Goal: Task Accomplishment & Management: Manage account settings

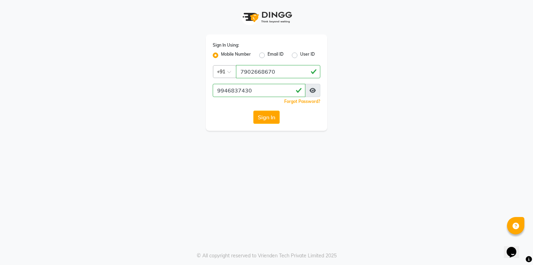
select select "service"
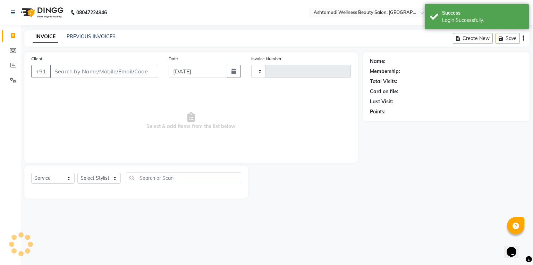
type input "4144"
select select "en"
select select "4630"
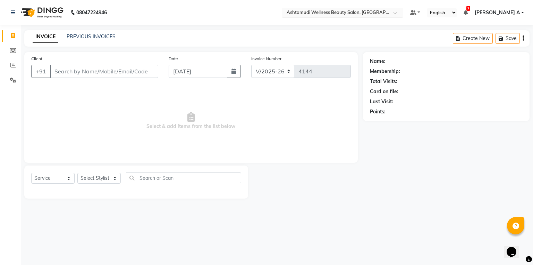
click at [386, 14] on input "text" at bounding box center [335, 13] width 101 height 7
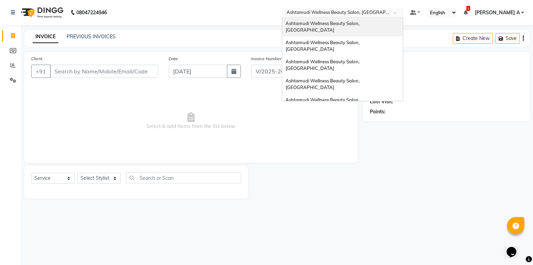
click at [361, 25] on span "Ashtamudi Wellness Beauty Salon, [GEOGRAPHIC_DATA]" at bounding box center [323, 26] width 75 height 12
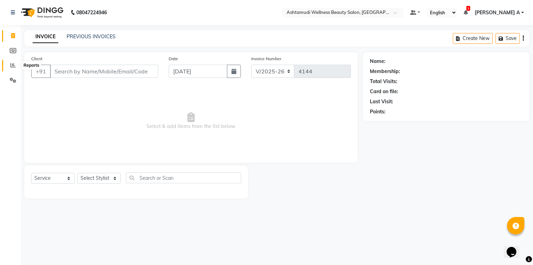
click at [8, 66] on span at bounding box center [13, 65] width 12 height 8
select select "4668"
select select "service"
click at [9, 66] on span at bounding box center [13, 65] width 12 height 8
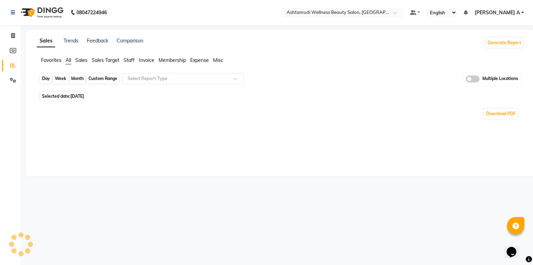
click at [45, 78] on div "Day" at bounding box center [45, 79] width 11 height 10
select select "9"
select select "2025"
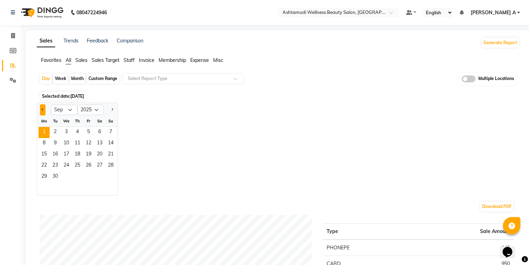
click at [45, 108] on button "Previous month" at bounding box center [43, 109] width 6 height 11
select select "8"
click at [110, 176] on span "31" at bounding box center [110, 176] width 11 height 11
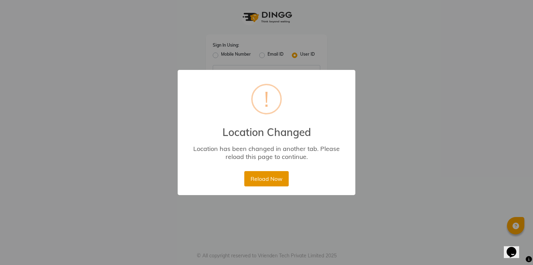
click at [282, 185] on button "Reload Now" at bounding box center [266, 178] width 44 height 15
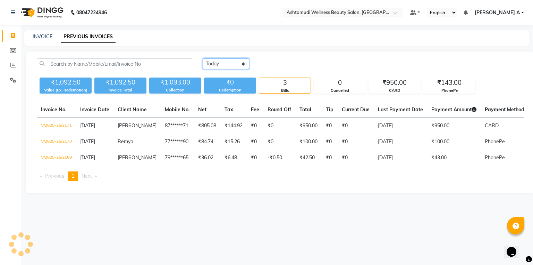
click at [226, 62] on select "Today Yesterday Custom Range" at bounding box center [226, 63] width 47 height 11
select select "yesterday"
click at [203, 58] on select "Today Yesterday Custom Range" at bounding box center [226, 63] width 47 height 11
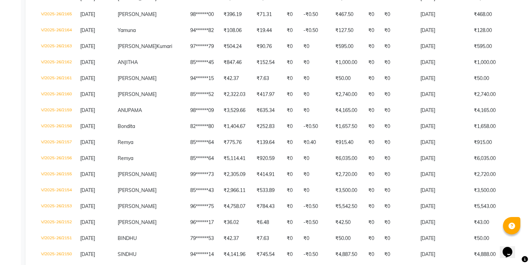
scroll to position [107, 0]
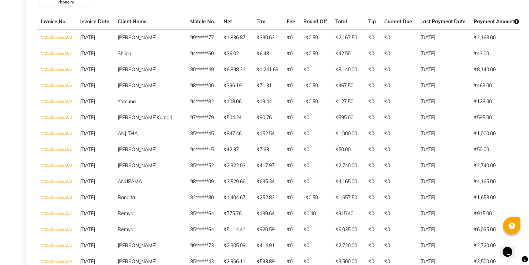
select select "service"
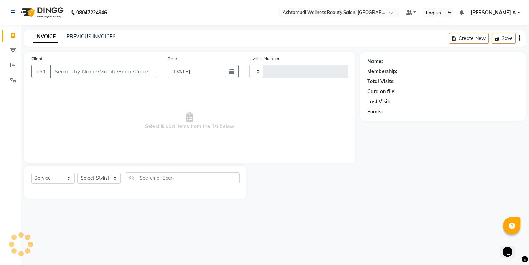
scroll to position [0, 0]
type input "2172"
select select "4668"
click at [10, 65] on span at bounding box center [13, 65] width 12 height 8
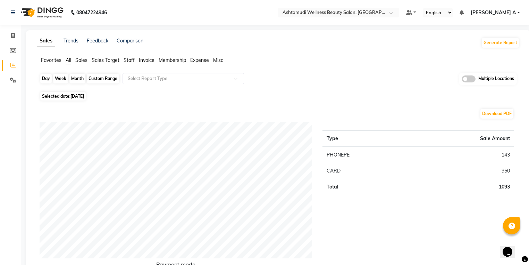
click at [50, 75] on div "Day" at bounding box center [45, 79] width 11 height 10
select select "9"
select select "2025"
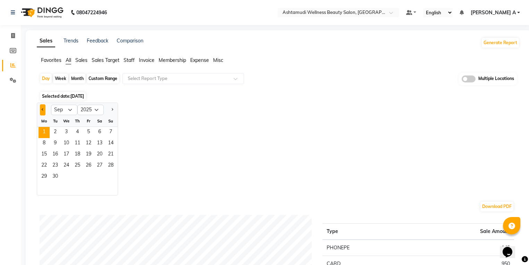
click at [45, 110] on button "Previous month" at bounding box center [43, 109] width 6 height 11
select select "8"
click at [106, 178] on span "31" at bounding box center [110, 176] width 11 height 11
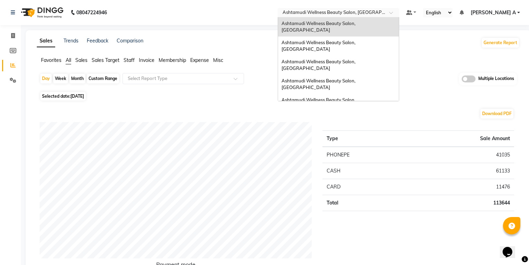
click at [373, 9] on div "× Ashtamudi Wellness Beauty Salon, Kowdiar" at bounding box center [335, 12] width 105 height 7
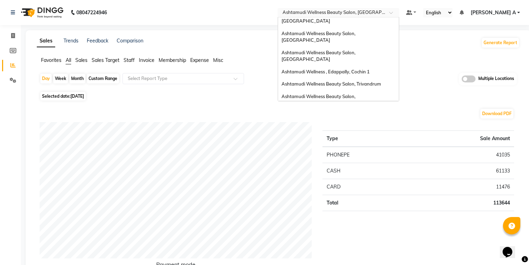
scroll to position [108, 0]
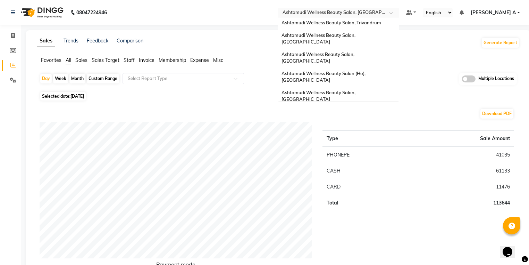
click at [389, 159] on span "Ashtamudi Unisex Salon, Dreams Mall, Dreams Mall Kottiyam" at bounding box center [337, 165] width 110 height 12
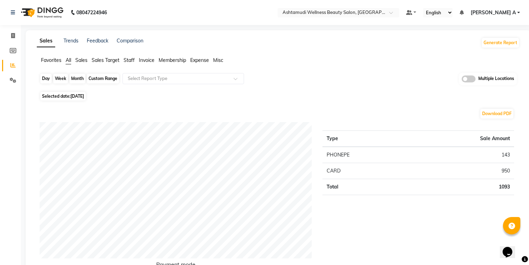
click at [47, 78] on div "Day" at bounding box center [45, 79] width 11 height 10
select select "9"
select select "2025"
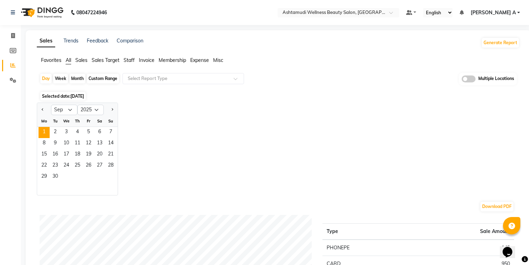
click at [47, 113] on div at bounding box center [44, 109] width 14 height 11
click at [42, 108] on button "Previous month" at bounding box center [43, 109] width 6 height 11
select select "8"
click at [117, 176] on div "25 26 27 28 29 30 31" at bounding box center [77, 176] width 81 height 11
click at [112, 178] on span "31" at bounding box center [110, 176] width 11 height 11
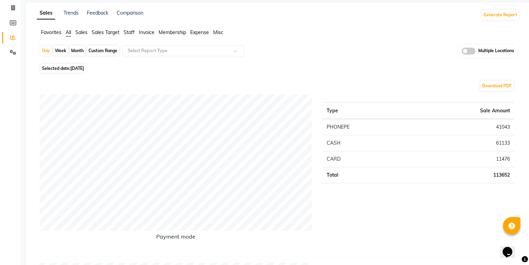
scroll to position [15, 0]
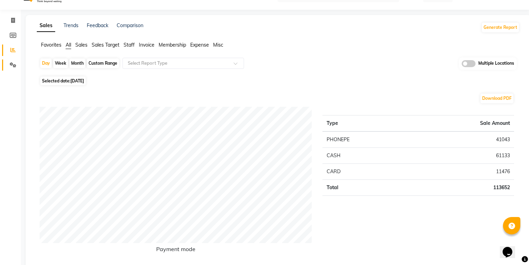
click at [11, 60] on link "Settings" at bounding box center [10, 64] width 17 height 11
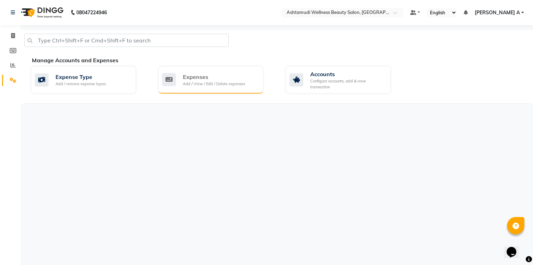
click at [203, 78] on div "Expenses" at bounding box center [214, 77] width 62 height 8
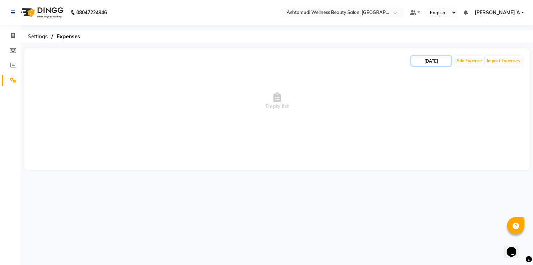
click at [437, 59] on input "[DATE]" at bounding box center [431, 61] width 40 height 10
select select "9"
select select "2025"
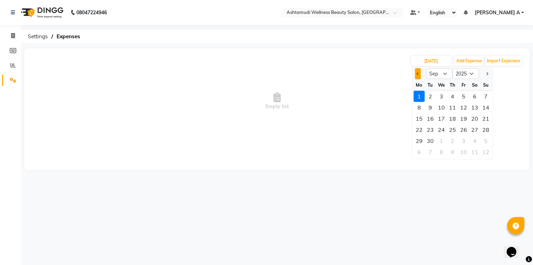
click at [417, 72] on button "Previous month" at bounding box center [418, 73] width 6 height 11
select select "8"
click at [485, 139] on div "31" at bounding box center [485, 140] width 11 height 11
type input "[DATE]"
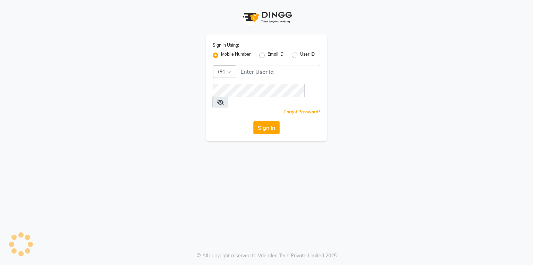
select select "service"
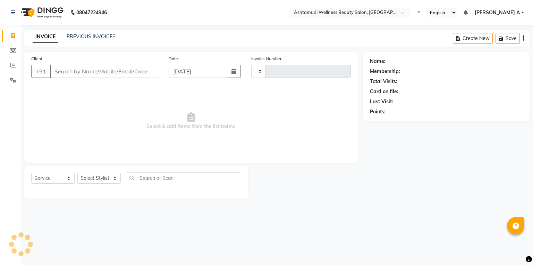
select select "en"
type input "2172"
select select "4668"
click at [92, 37] on link "PREVIOUS INVOICES" at bounding box center [91, 36] width 49 height 6
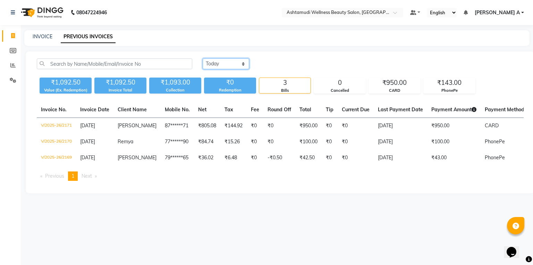
drag, startPoint x: 211, startPoint y: 64, endPoint x: 212, endPoint y: 68, distance: 4.1
click at [211, 64] on select "Today Yesterday Custom Range" at bounding box center [226, 63] width 47 height 11
select select "yesterday"
click at [203, 58] on select "Today Yesterday Custom Range" at bounding box center [226, 63] width 47 height 11
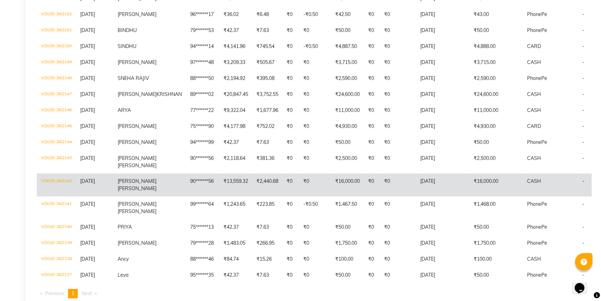
scroll to position [383, 0]
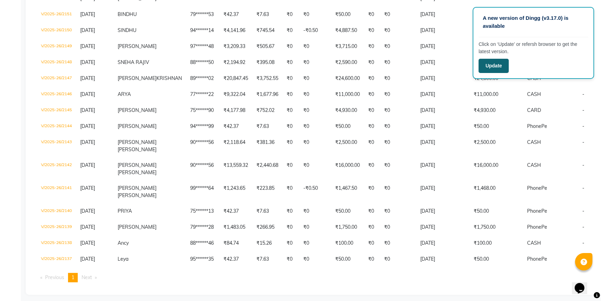
click at [496, 69] on button "Update" at bounding box center [494, 66] width 30 height 14
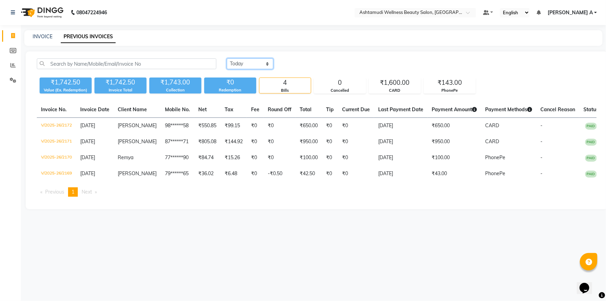
click at [244, 64] on select "[DATE] [DATE] Custom Range" at bounding box center [250, 63] width 47 height 11
select select "[DATE]"
click at [227, 58] on select "[DATE] [DATE] Custom Range" at bounding box center [250, 63] width 47 height 11
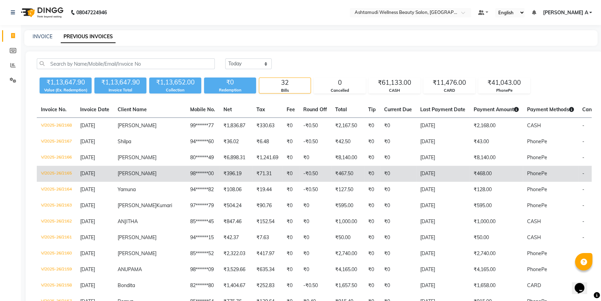
click at [186, 174] on td "98******00" at bounding box center [202, 174] width 33 height 16
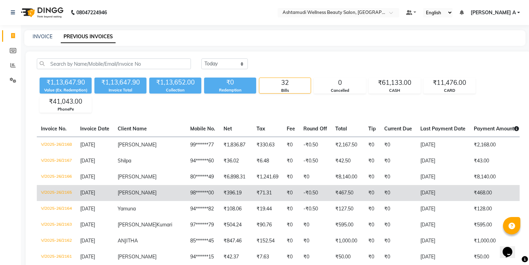
click at [139, 195] on td "[PERSON_NAME]" at bounding box center [150, 193] width 73 height 16
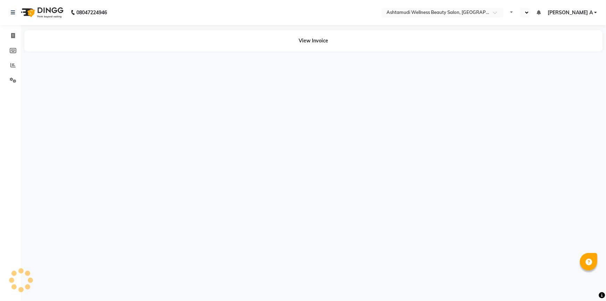
select select "en"
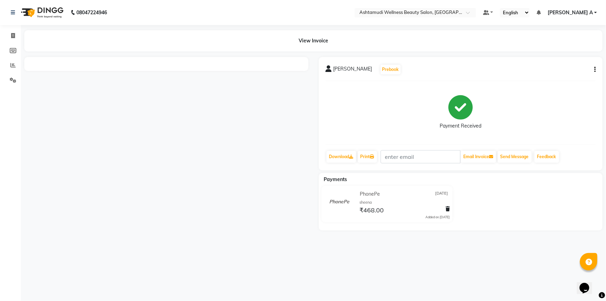
click at [591, 69] on div "[PERSON_NAME] Prebook" at bounding box center [461, 69] width 270 height 11
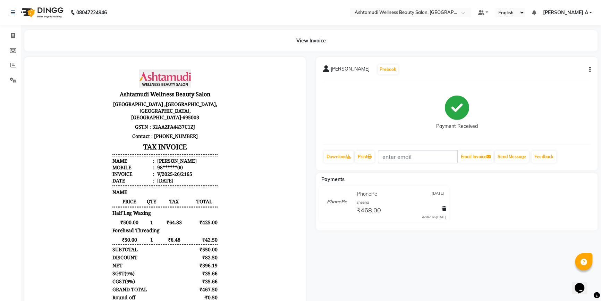
click at [592, 69] on div "[PERSON_NAME] Prebook Payment Received Download Print Email Invoice Send Messag…" at bounding box center [457, 113] width 282 height 113
click at [588, 68] on button "button" at bounding box center [589, 69] width 4 height 7
click at [568, 79] on div "Edit Invoice" at bounding box center [556, 78] width 48 height 9
select select "service"
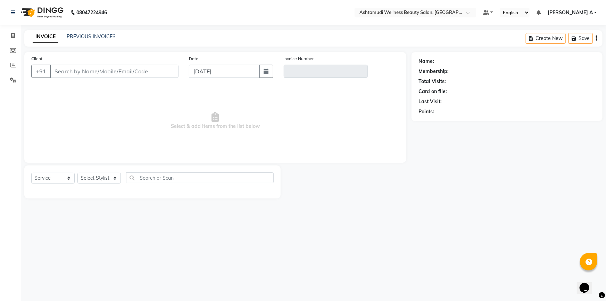
type input "98******00"
type input "V/2025-26/2165"
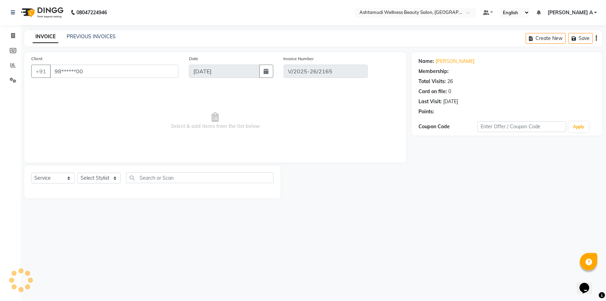
type input "[DATE]"
select select "select"
select select "2: Object"
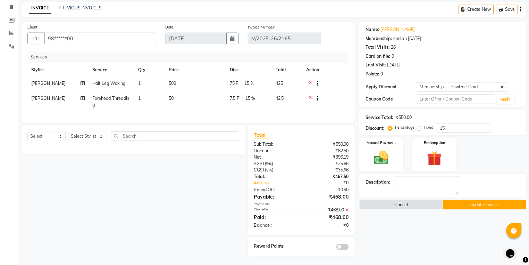
scroll to position [33, 0]
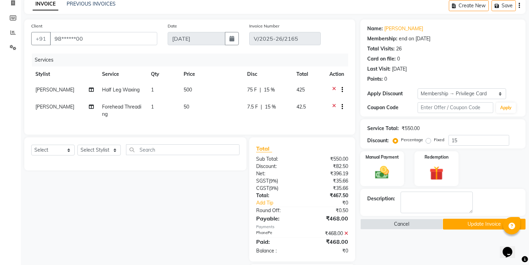
click at [290, 87] on td "75 F | 15 %" at bounding box center [267, 90] width 49 height 17
select select "41198"
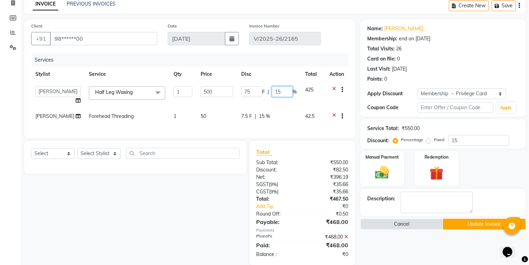
click at [290, 90] on input "15" at bounding box center [282, 91] width 21 height 11
click at [301, 118] on td "42.5" at bounding box center [313, 116] width 24 height 17
select select "41198"
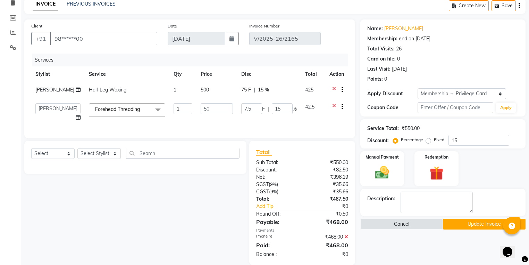
click at [273, 85] on td "75 F | 15 %" at bounding box center [269, 90] width 64 height 17
select select "41198"
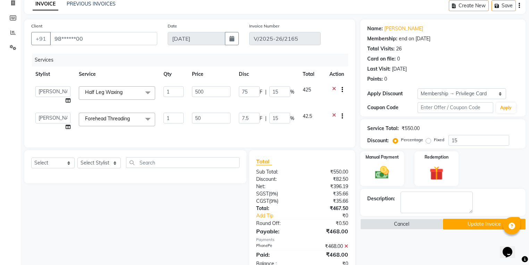
click at [266, 139] on div "Services Stylist Service Qty Price Disc Total Action ABISHA KARKI Anju G KOWDIA…" at bounding box center [189, 96] width 317 height 87
click at [276, 94] on input "15" at bounding box center [279, 91] width 21 height 11
click at [285, 90] on input "15" at bounding box center [279, 91] width 21 height 11
type input "1"
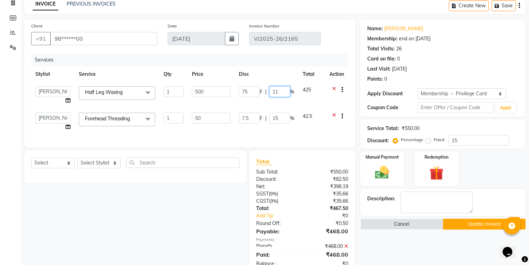
type input "1"
click at [292, 127] on td "7.5 F | 15 %" at bounding box center [267, 121] width 64 height 26
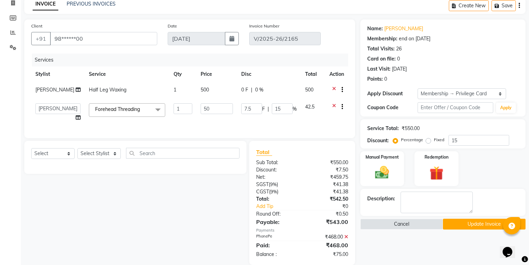
click at [278, 81] on th "Disc" at bounding box center [269, 74] width 64 height 16
click at [276, 87] on div "0 F | 0 %" at bounding box center [269, 89] width 56 height 7
select select "41198"
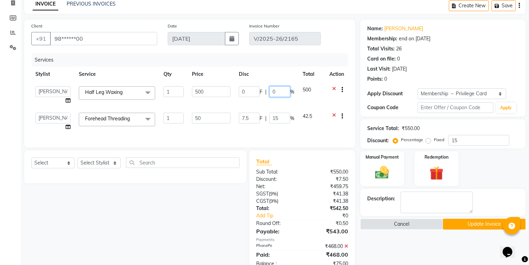
click at [279, 94] on input "0" at bounding box center [279, 91] width 21 height 11
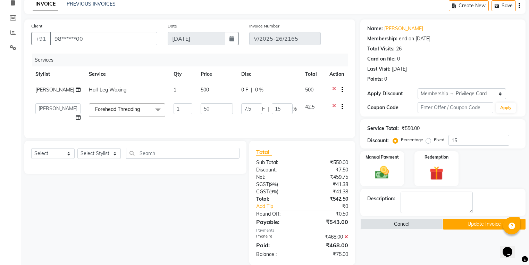
click at [245, 86] on span "0 F" at bounding box center [244, 89] width 7 height 7
select select "41198"
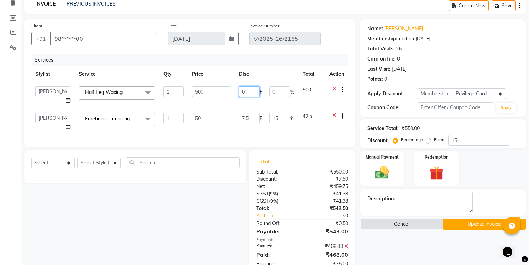
click at [252, 90] on input "0" at bounding box center [249, 91] width 21 height 11
type input "40"
click at [284, 109] on td "7.5 F | 15 %" at bounding box center [267, 121] width 64 height 26
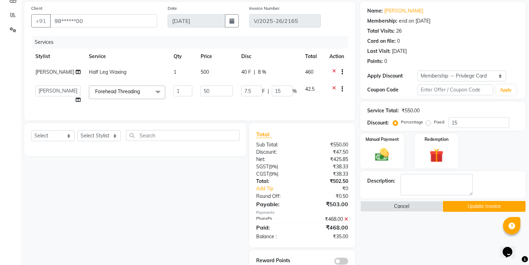
scroll to position [78, 0]
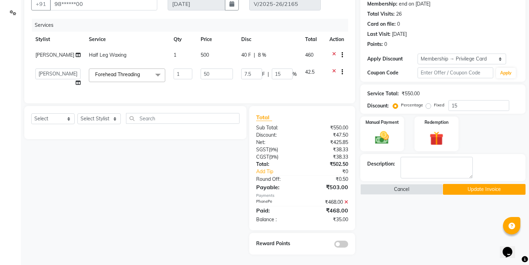
click at [286, 51] on div "40 F | 8 %" at bounding box center [269, 54] width 56 height 7
select select "41198"
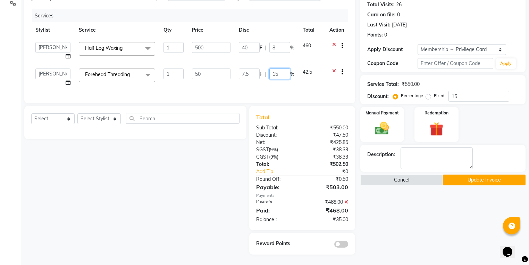
click at [284, 74] on input "15" at bounding box center [279, 73] width 21 height 11
click at [283, 92] on div "Services Stylist Service Qty Price Disc Total Action ABISHA KARKI Anju G KOWDIA…" at bounding box center [189, 52] width 317 height 87
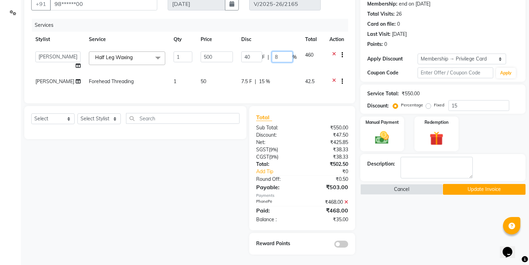
click at [283, 51] on input "8" at bounding box center [282, 56] width 21 height 11
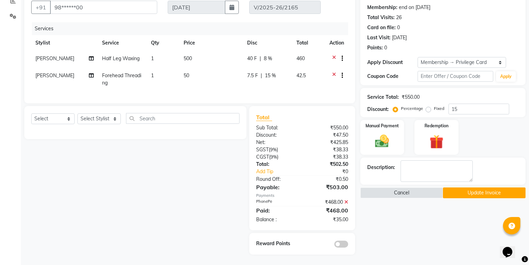
click at [282, 80] on td "7.5 F | 15 %" at bounding box center [267, 79] width 49 height 23
select select "41198"
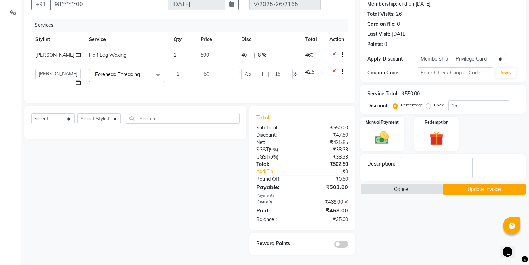
click at [293, 71] on span "%" at bounding box center [295, 73] width 4 height 7
click at [284, 70] on input "15" at bounding box center [282, 73] width 21 height 11
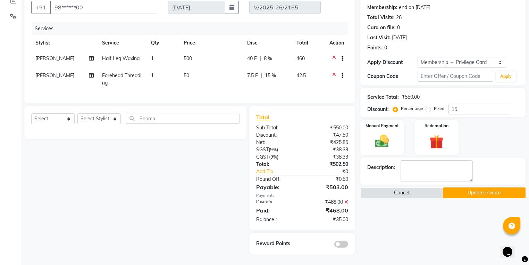
click at [286, 51] on td "40 F | 8 %" at bounding box center [267, 59] width 49 height 17
select select "41198"
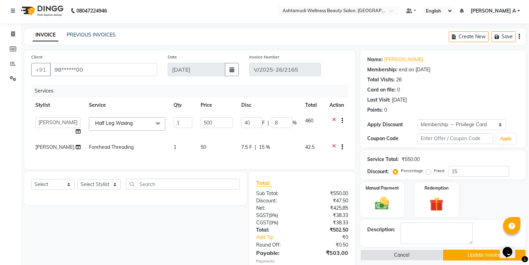
scroll to position [0, 0]
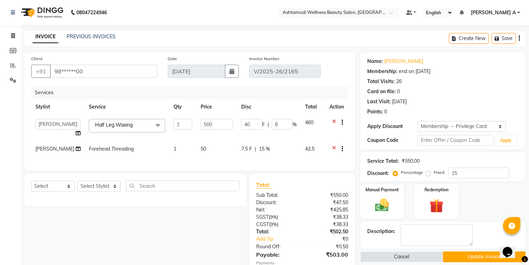
click at [278, 141] on td "40 F | 8 %" at bounding box center [269, 128] width 64 height 26
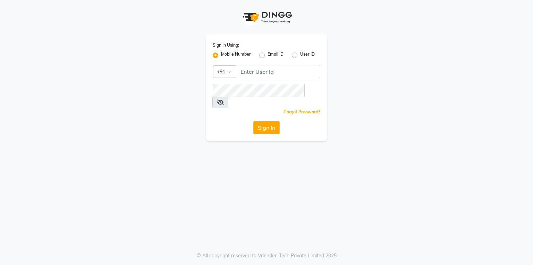
select select "service"
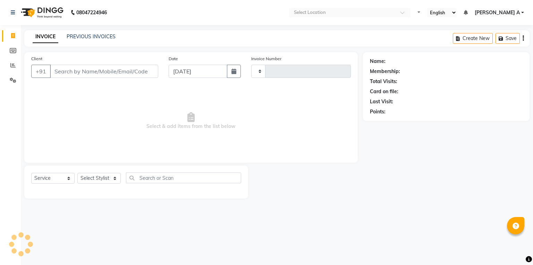
select select "en"
type input "2173"
select select "4668"
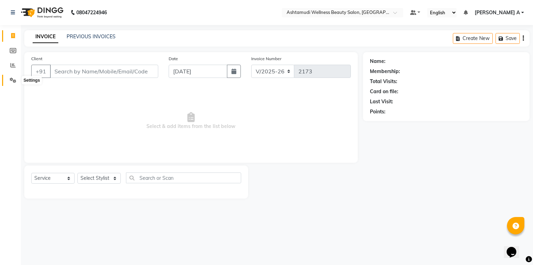
click at [7, 78] on span at bounding box center [13, 80] width 12 height 8
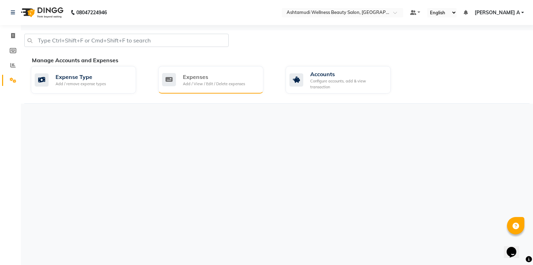
click at [182, 73] on div "Expenses Add / View / Edit / Delete expenses" at bounding box center [210, 80] width 96 height 14
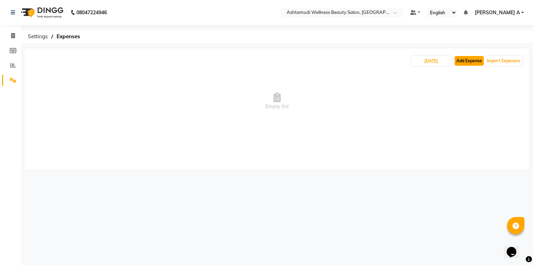
click at [460, 58] on button "Add Expense" at bounding box center [469, 61] width 29 height 10
select select "1"
select select "3500"
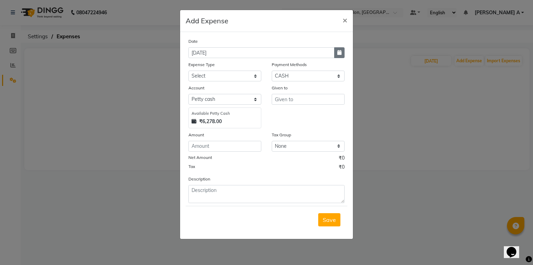
click at [337, 56] on button "button" at bounding box center [339, 52] width 10 height 11
select select "9"
select select "2025"
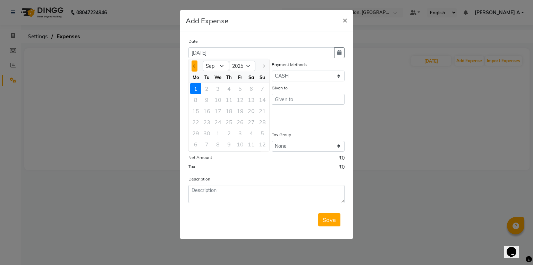
click at [194, 65] on span "Previous month" at bounding box center [194, 66] width 3 height 3
select select "8"
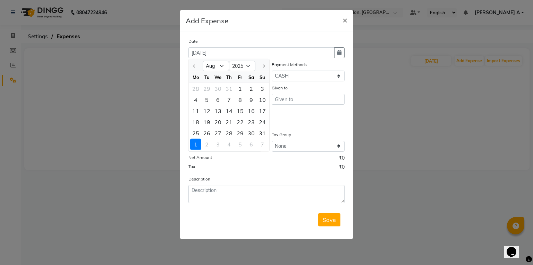
click at [263, 134] on div "31" at bounding box center [262, 132] width 11 height 11
type input "[DATE]"
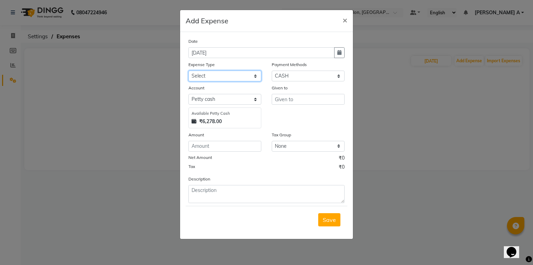
click at [237, 77] on select "Select ACCOMODATION EXPENSES ADVERTISEMENT SALES PROMOTIONAL EXPENSES Bonus BRI…" at bounding box center [225, 75] width 73 height 11
select select "6169"
click at [189, 71] on select "Select ACCOMODATION EXPENSES ADVERTISEMENT SALES PROMOTIONAL EXPENSES Bonus BRI…" at bounding box center [225, 75] width 73 height 11
click at [218, 146] on input "number" at bounding box center [225, 146] width 73 height 11
click at [309, 106] on div "Given to" at bounding box center [308, 106] width 83 height 44
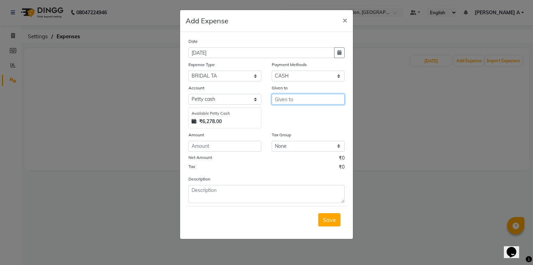
click at [312, 99] on input "text" at bounding box center [308, 99] width 73 height 11
click at [310, 116] on button "Le kshmi" at bounding box center [299, 114] width 55 height 11
type input "Lekshmi"
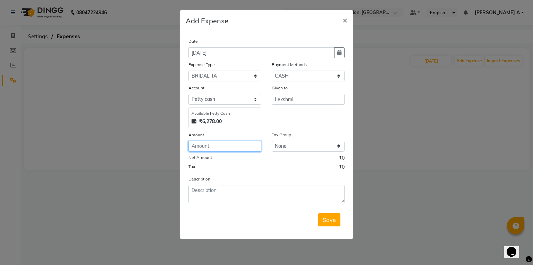
click at [208, 145] on input "number" at bounding box center [225, 146] width 73 height 11
type input "110"
click at [219, 186] on div "Description" at bounding box center [266, 189] width 167 height 28
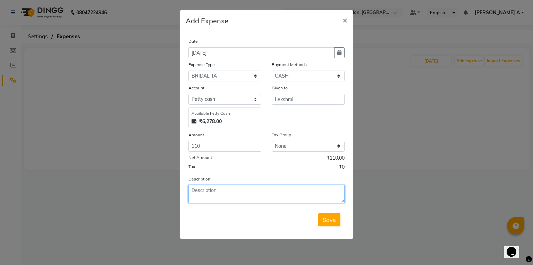
click at [222, 193] on textarea at bounding box center [267, 194] width 156 height 18
type textarea "TA"
click at [341, 223] on div "Save" at bounding box center [267, 219] width 162 height 27
click at [320, 226] on button "Save" at bounding box center [329, 219] width 22 height 13
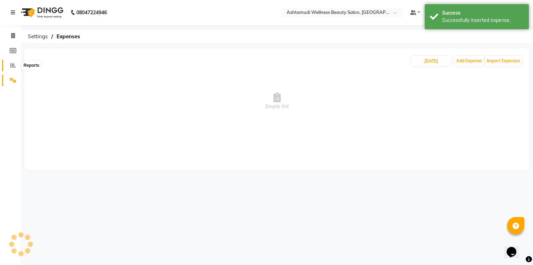
click at [15, 65] on icon at bounding box center [12, 64] width 5 height 5
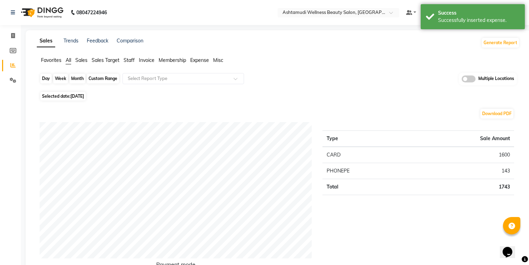
click at [50, 75] on div "Day" at bounding box center [45, 79] width 11 height 10
select select "9"
select select "2025"
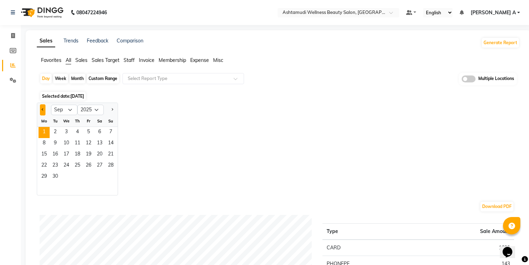
click at [42, 108] on span "Previous month" at bounding box center [43, 109] width 2 height 2
select select "8"
click at [112, 180] on span "31" at bounding box center [110, 176] width 11 height 11
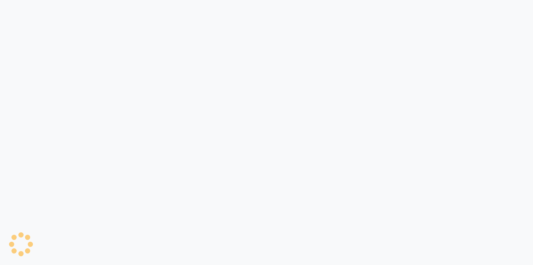
click at [528, 61] on div at bounding box center [266, 132] width 533 height 265
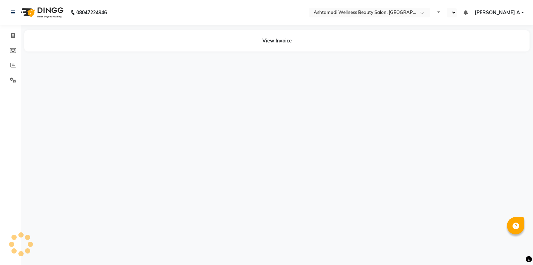
select select "en"
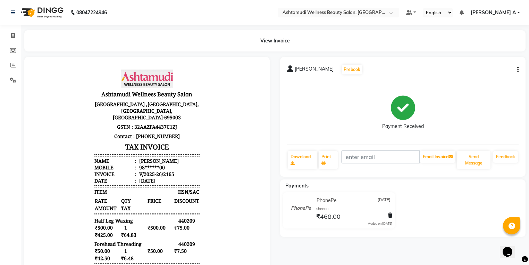
click at [518, 70] on icon "button" at bounding box center [517, 69] width 1 height 0
click at [489, 80] on div "Edit Invoice" at bounding box center [483, 78] width 48 height 9
select select "service"
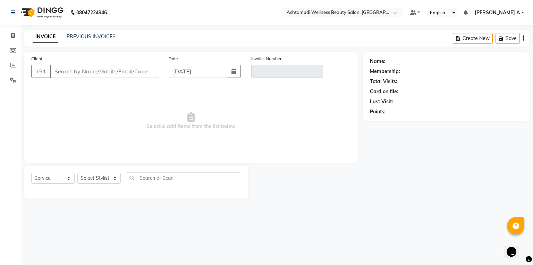
type input "98******00"
type input "V/2025-26/2165"
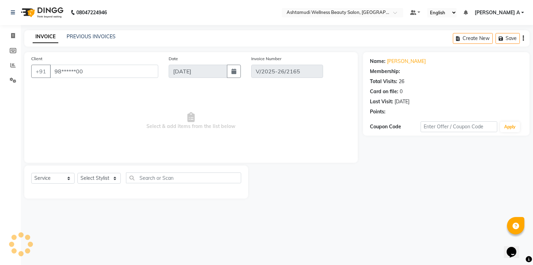
select select "2: Object"
type input "[DATE]"
select select "select"
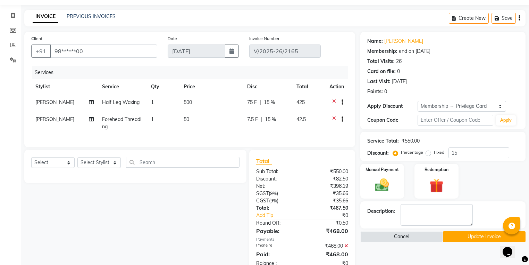
scroll to position [68, 0]
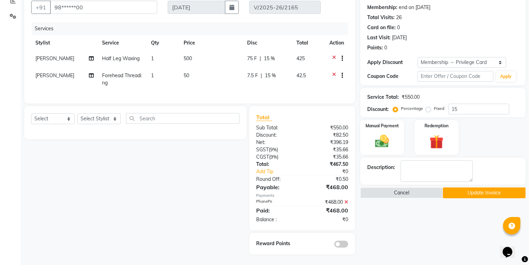
drag, startPoint x: 345, startPoint y: 202, endPoint x: 415, endPoint y: 94, distance: 128.6
click at [349, 197] on div "Total Sub Total: ₹550.00 Discount: ₹82.50 Net: ₹396.19 SGST ( 9% ) ₹35.66 CGST …" at bounding box center [302, 168] width 106 height 124
drag, startPoint x: 363, startPoint y: 200, endPoint x: 345, endPoint y: 202, distance: 18.2
click at [361, 201] on div "Name: Nandhini Membership: end on 27-01-2026 Total Visits: 26 Card on file: 0 L…" at bounding box center [445, 121] width 170 height 266
click at [346, 200] on icon at bounding box center [346, 201] width 4 height 5
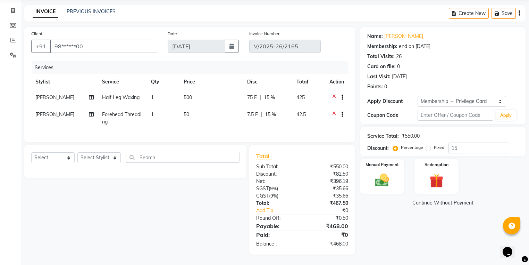
scroll to position [29, 0]
click at [468, 142] on input "15" at bounding box center [479, 147] width 61 height 11
type input "1"
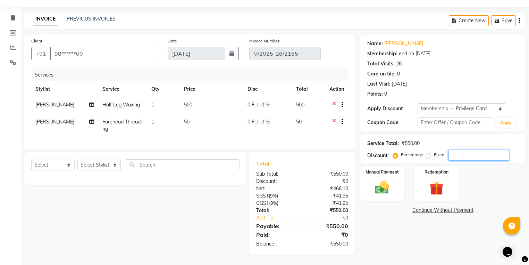
scroll to position [22, 0]
click at [434, 151] on label "Fixed" at bounding box center [439, 154] width 10 height 6
click at [428, 152] on input "Fixed" at bounding box center [429, 154] width 5 height 5
radio input "true"
click at [478, 150] on input "number" at bounding box center [479, 155] width 61 height 11
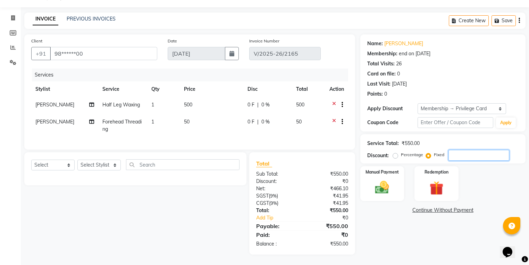
type input "8"
type input "90"
click at [385, 186] on img at bounding box center [382, 187] width 24 height 17
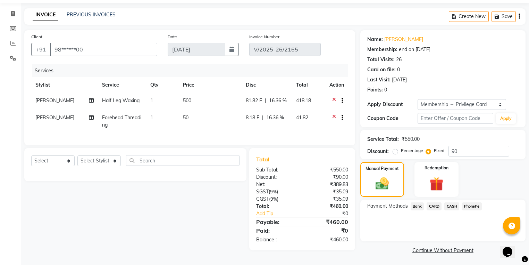
click at [482, 206] on span "PhonePe" at bounding box center [472, 206] width 20 height 8
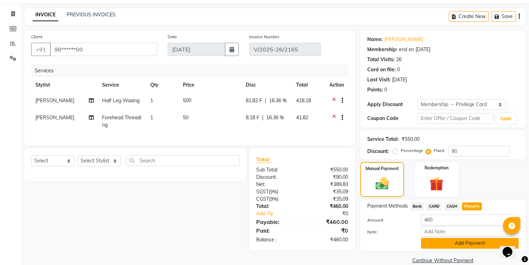
click at [469, 243] on button "Add Payment" at bounding box center [470, 242] width 98 height 11
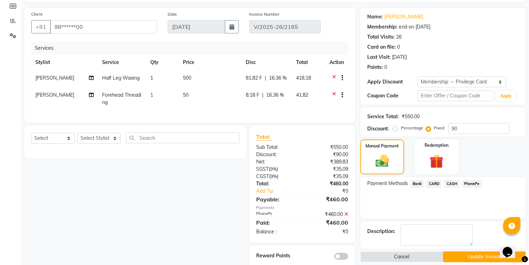
scroll to position [67, 0]
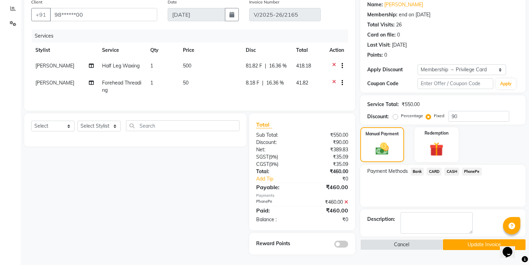
click at [477, 239] on button "Update Invoice" at bounding box center [484, 244] width 83 height 11
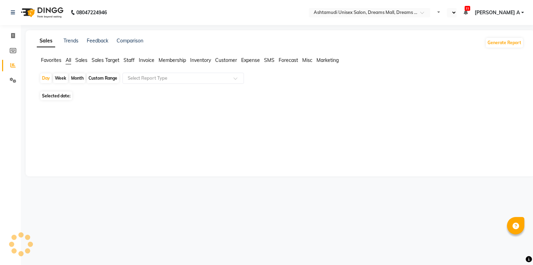
select select "en"
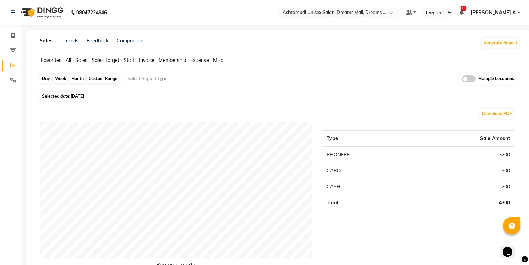
click at [47, 81] on div "Day" at bounding box center [45, 79] width 11 height 10
select select "9"
select select "2025"
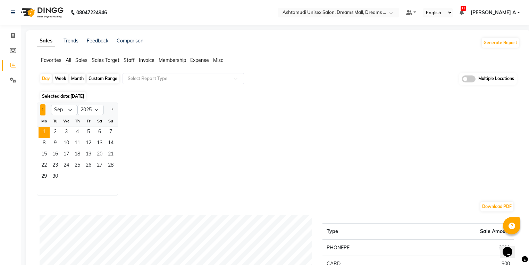
click at [40, 108] on button "Previous month" at bounding box center [43, 109] width 6 height 11
select select "8"
click at [122, 177] on div "Jan Feb Mar Apr May Jun [DATE] Aug Sep Oct Nov [DATE] 2016 2017 2018 2019 2020 …" at bounding box center [278, 148] width 483 height 93
click at [114, 180] on span "31" at bounding box center [110, 176] width 11 height 11
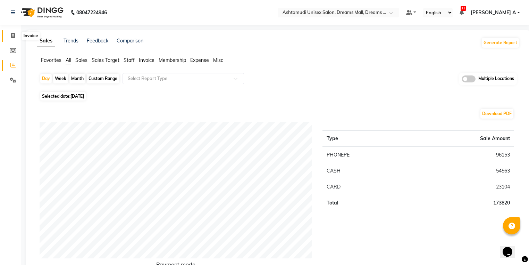
click at [8, 32] on span at bounding box center [13, 36] width 12 height 8
select select "service"
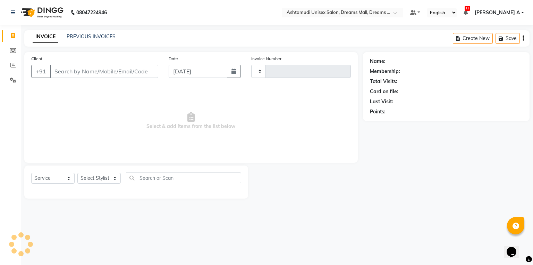
type input "3803"
select select "7264"
click at [232, 71] on icon "button" at bounding box center [234, 71] width 5 height 6
select select "9"
select select "2025"
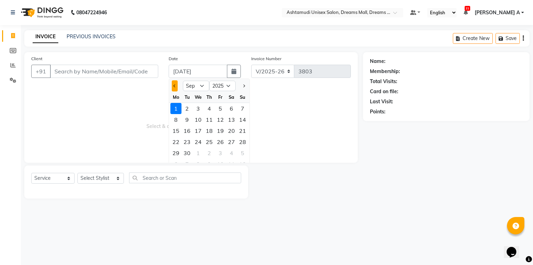
drag, startPoint x: 178, startPoint y: 84, endPoint x: 172, endPoint y: 90, distance: 8.4
click at [176, 85] on div at bounding box center [176, 85] width 14 height 11
click at [172, 90] on button "Previous month" at bounding box center [175, 85] width 6 height 11
select select "8"
click at [238, 153] on div "31" at bounding box center [242, 152] width 11 height 11
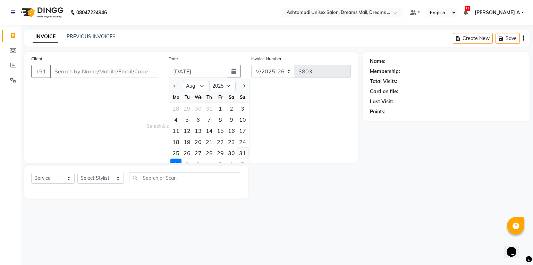
type input "[DATE]"
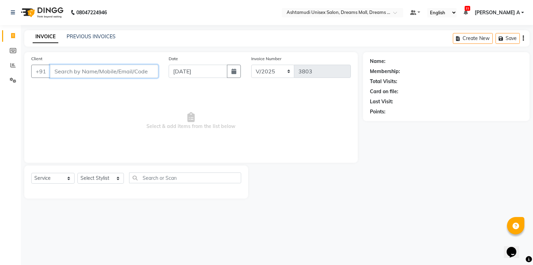
click at [83, 71] on input "Client" at bounding box center [104, 71] width 108 height 13
click at [93, 67] on input "Client" at bounding box center [104, 71] width 108 height 13
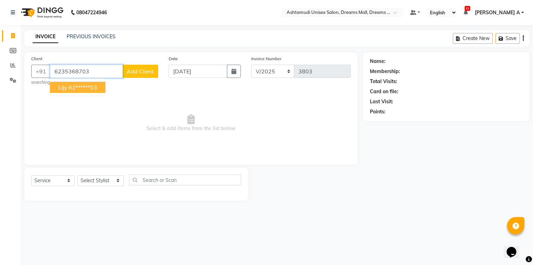
type input "6235368703"
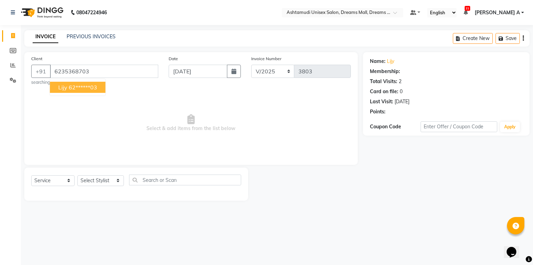
select select "1: Object"
click at [61, 130] on span "Select & add items from the list below" at bounding box center [191, 122] width 320 height 69
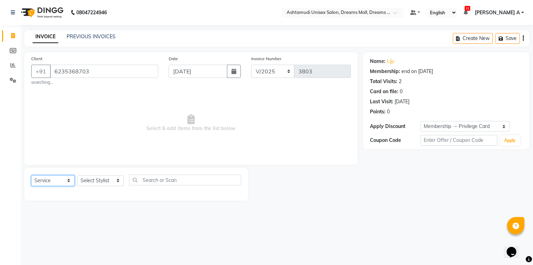
click at [51, 183] on select "Select Service Product Membership Package Voucher Prepaid Gift Card" at bounding box center [52, 180] width 43 height 11
click at [31, 175] on select "Select Service Product Membership Package Voucher Prepaid Gift Card" at bounding box center [52, 180] width 43 height 11
click at [97, 180] on select "Select Stylist ANJANA AOTULA LONGCHAR ARUN VASUDEV BIKI SARKI BINU SHERPA Dream…" at bounding box center [100, 180] width 47 height 11
select select "63531"
click at [77, 175] on select "Select Stylist ANJANA AOTULA LONGCHAR ARUN VASUDEV BIKI SARKI BINU SHERPA Dream…" at bounding box center [100, 180] width 47 height 11
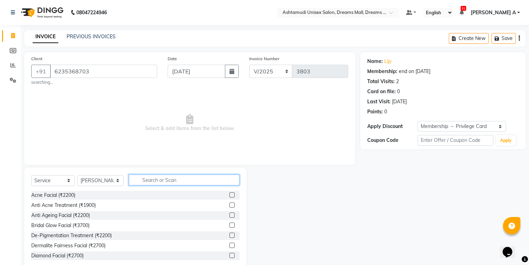
click at [158, 179] on input "text" at bounding box center [184, 179] width 111 height 11
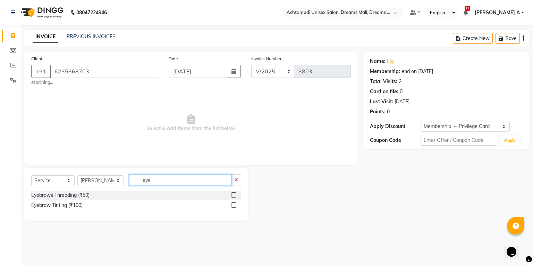
type input "eye"
click at [235, 194] on label at bounding box center [233, 194] width 5 height 5
click at [235, 194] on input "checkbox" at bounding box center [233, 195] width 5 height 5
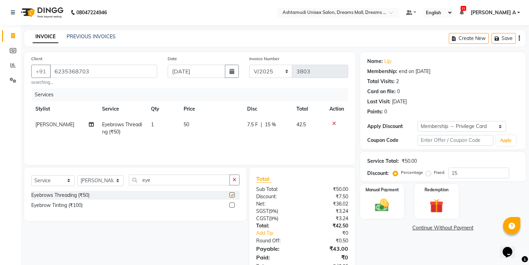
checkbox input "false"
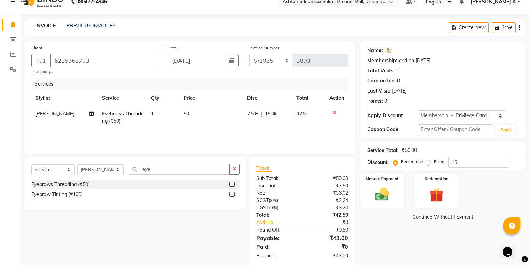
scroll to position [23, 0]
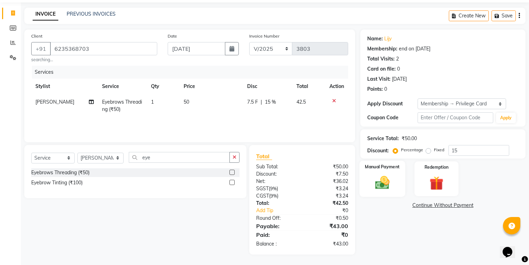
click at [378, 179] on img at bounding box center [382, 182] width 24 height 17
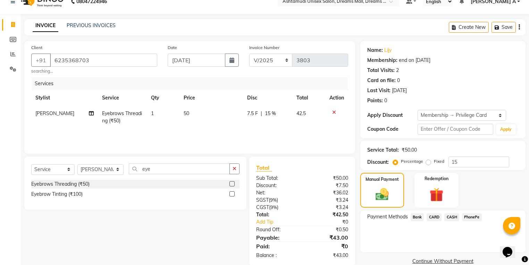
scroll to position [0, 0]
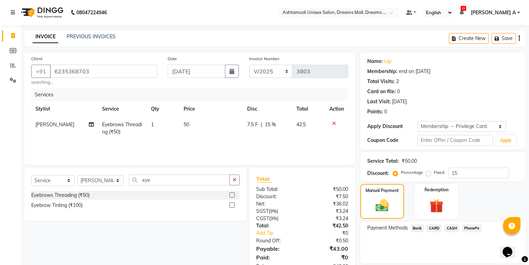
click at [471, 224] on span "PhonePe" at bounding box center [472, 228] width 20 height 8
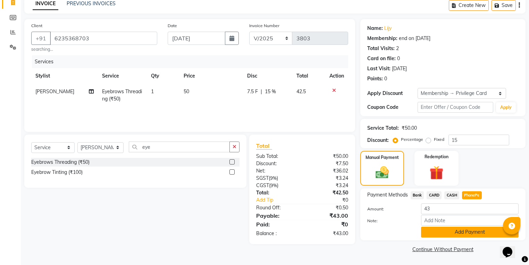
click at [451, 234] on button "Add Payment" at bounding box center [470, 231] width 98 height 11
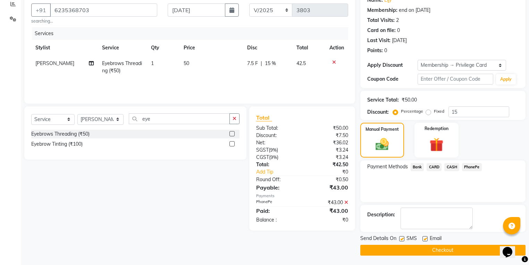
scroll to position [61, 0]
click at [445, 250] on button "Checkout" at bounding box center [442, 249] width 165 height 11
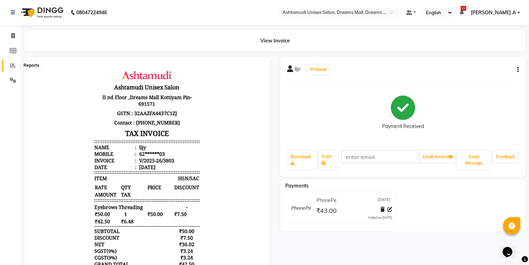
click at [9, 65] on span at bounding box center [13, 65] width 12 height 8
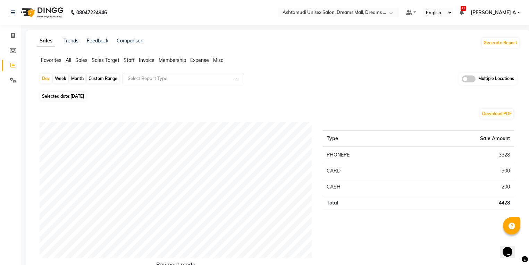
click at [44, 75] on div "Day" at bounding box center [45, 79] width 11 height 10
select select "9"
select select "2025"
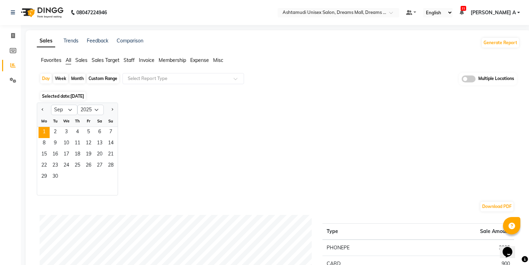
click at [46, 111] on div at bounding box center [44, 109] width 14 height 11
click at [44, 108] on button "Previous month" at bounding box center [43, 109] width 6 height 11
select select "8"
click at [108, 176] on span "31" at bounding box center [110, 176] width 11 height 11
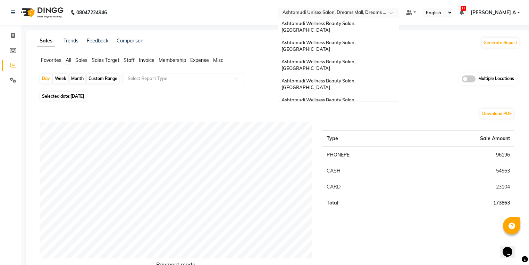
click at [382, 12] on input "text" at bounding box center [331, 13] width 101 height 7
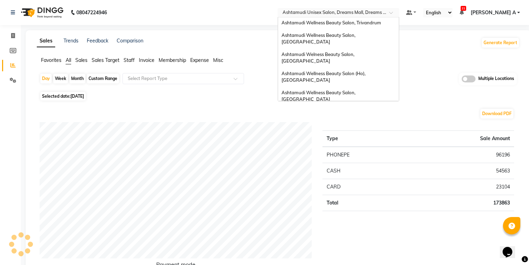
click at [399, 106] on div "Ashtamudi Wellness Beauty Salon, [GEOGRAPHIC_DATA]" at bounding box center [338, 115] width 121 height 19
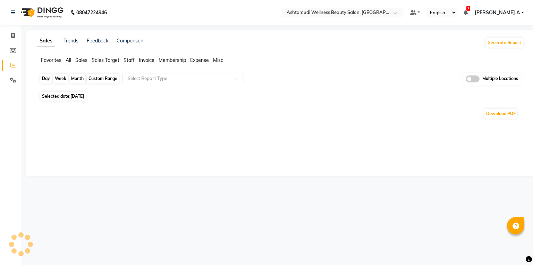
click at [45, 78] on div "Day" at bounding box center [45, 79] width 11 height 10
select select "9"
select select "2025"
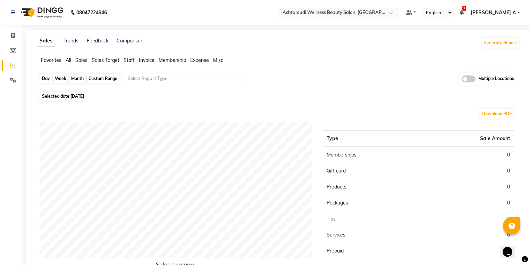
click at [42, 80] on div "Day" at bounding box center [45, 79] width 11 height 10
select select "9"
select select "2025"
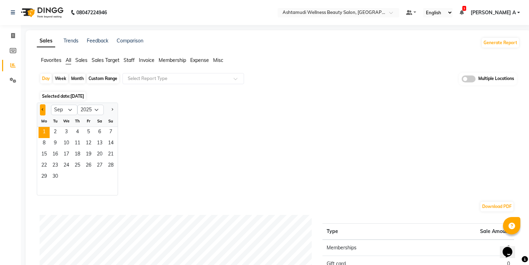
click at [42, 113] on button "Previous month" at bounding box center [43, 109] width 6 height 11
select select "8"
click at [97, 179] on span "30" at bounding box center [99, 176] width 11 height 11
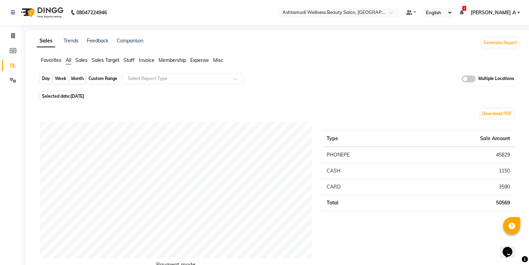
click at [45, 78] on div "Day" at bounding box center [45, 79] width 11 height 10
select select "8"
select select "2025"
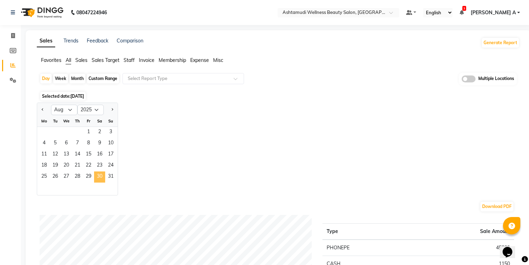
click at [100, 182] on span "30" at bounding box center [99, 176] width 11 height 11
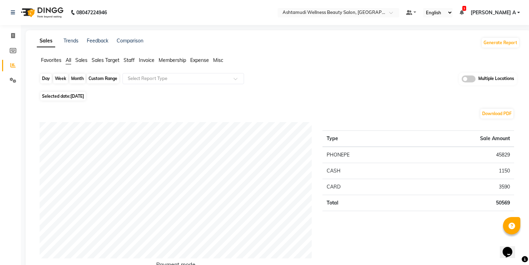
click at [43, 77] on div "Day" at bounding box center [45, 79] width 11 height 10
select select "8"
select select "2025"
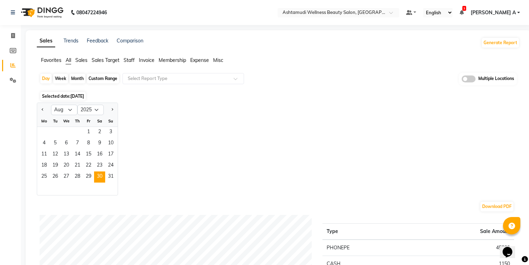
click at [117, 177] on div "25 26 27 28 29 30 31" at bounding box center [77, 176] width 81 height 11
click at [109, 179] on span "31" at bounding box center [110, 176] width 11 height 11
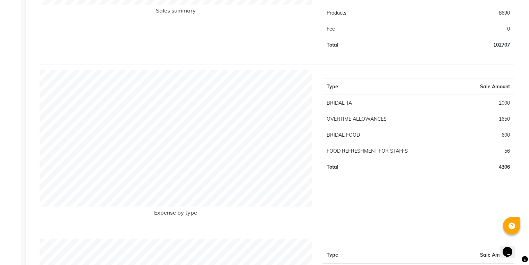
scroll to position [667, 0]
